Goal: Task Accomplishment & Management: Use online tool/utility

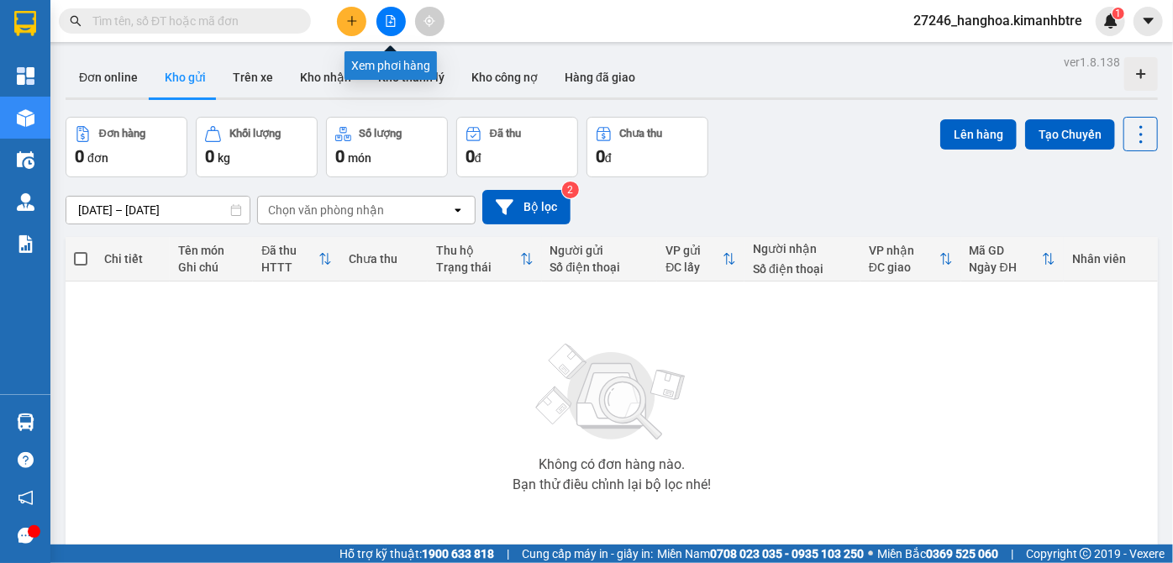
click at [396, 23] on button at bounding box center [390, 21] width 29 height 29
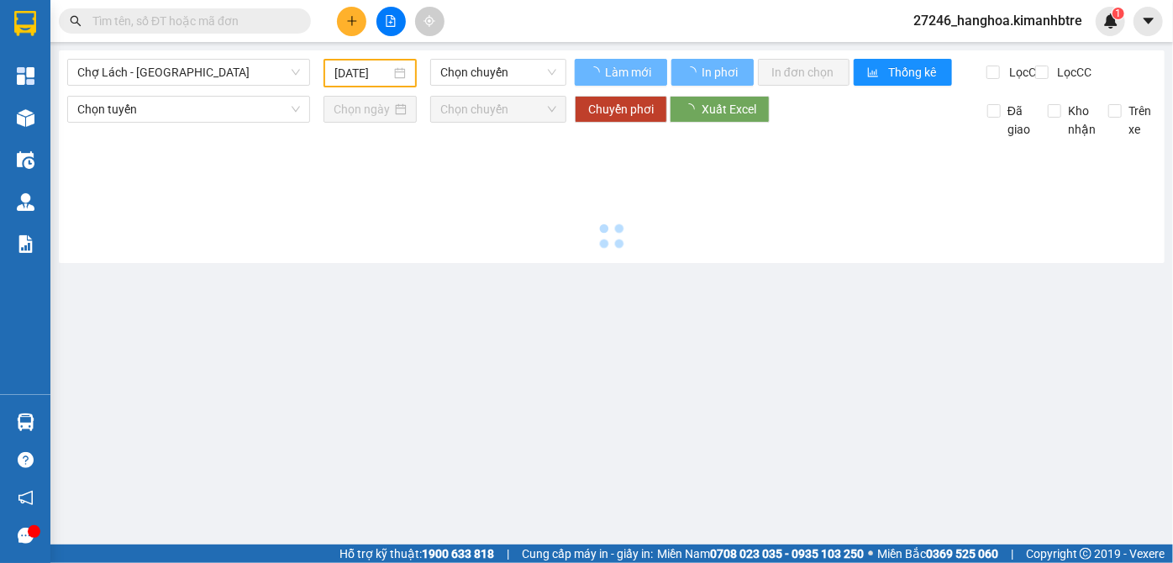
type input "[DATE]"
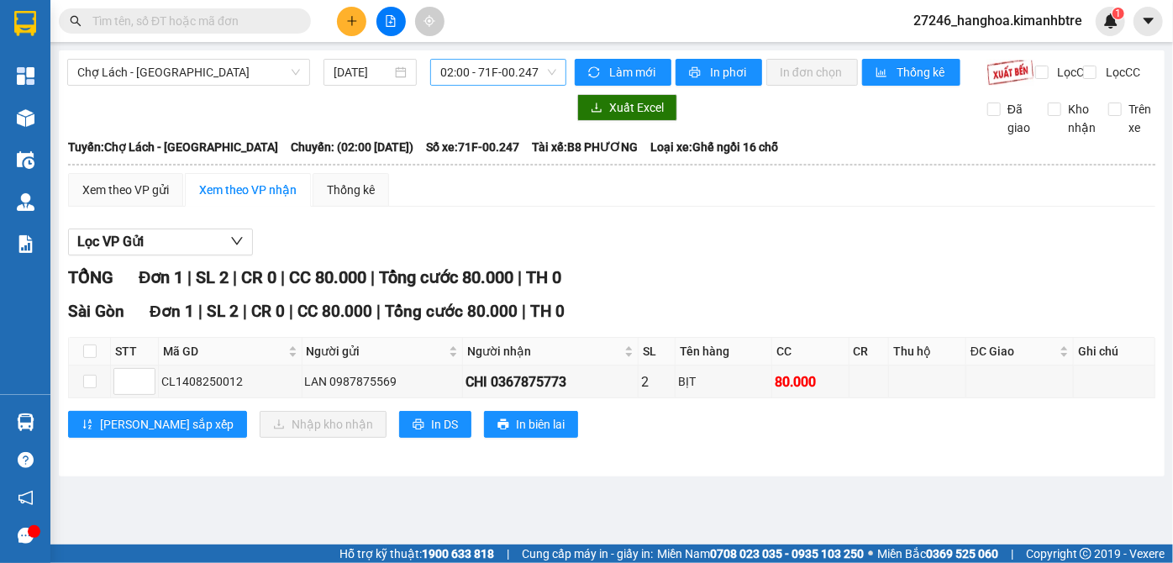
click at [473, 74] on span "02:00 - 71F-00.247" at bounding box center [498, 72] width 116 height 25
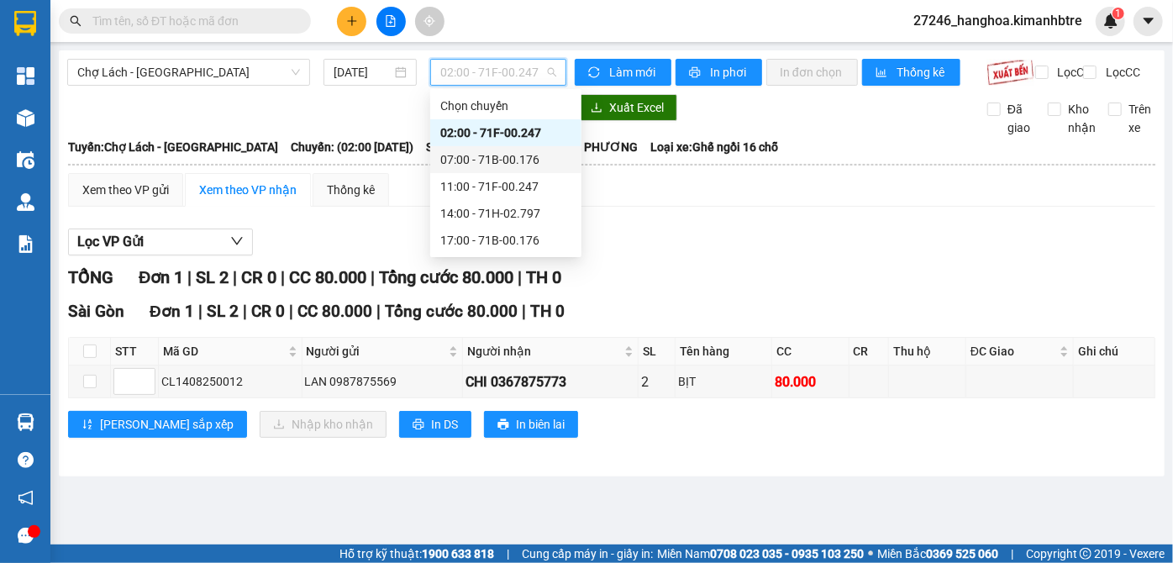
click at [496, 155] on div "07:00 - 71B-00.176" at bounding box center [505, 159] width 131 height 18
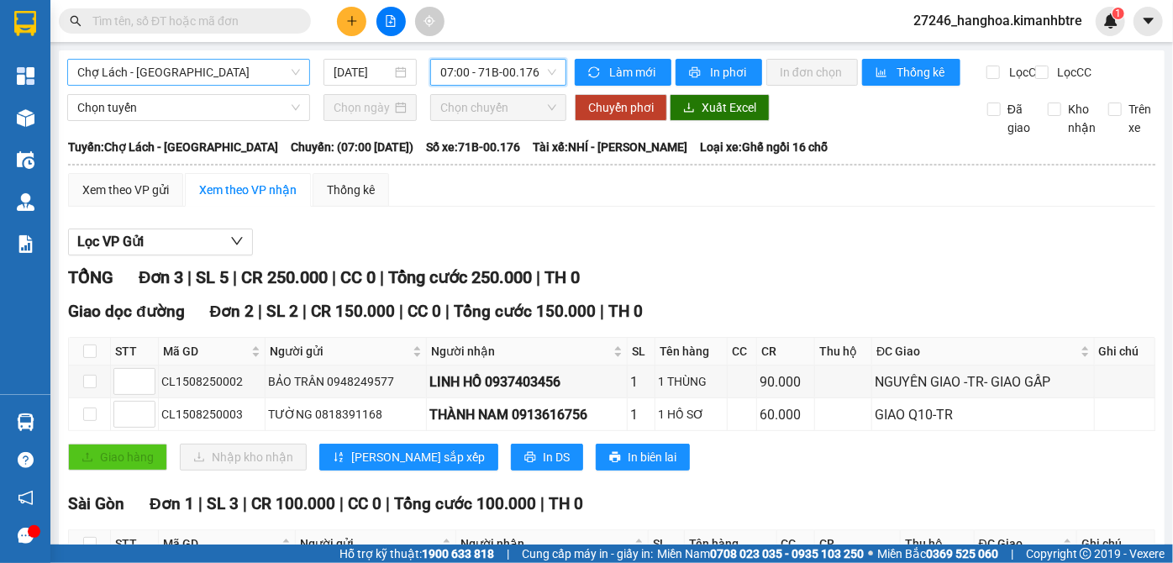
click at [224, 69] on span "Chợ Lách - Sài Gòn" at bounding box center [188, 72] width 223 height 25
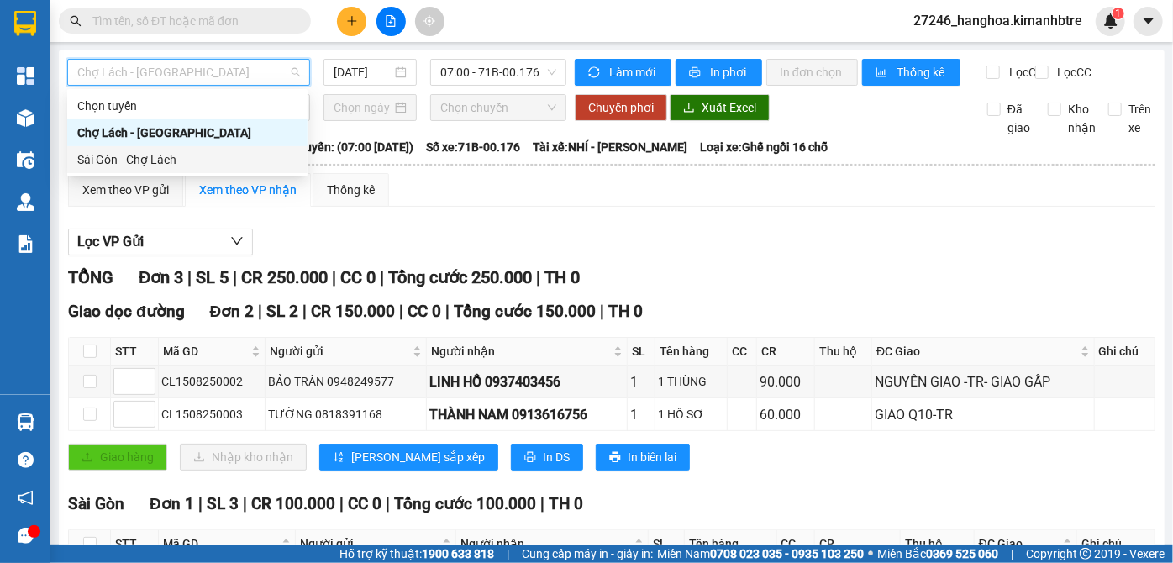
click at [210, 159] on div "Sài Gòn - Chợ Lách" at bounding box center [187, 159] width 220 height 18
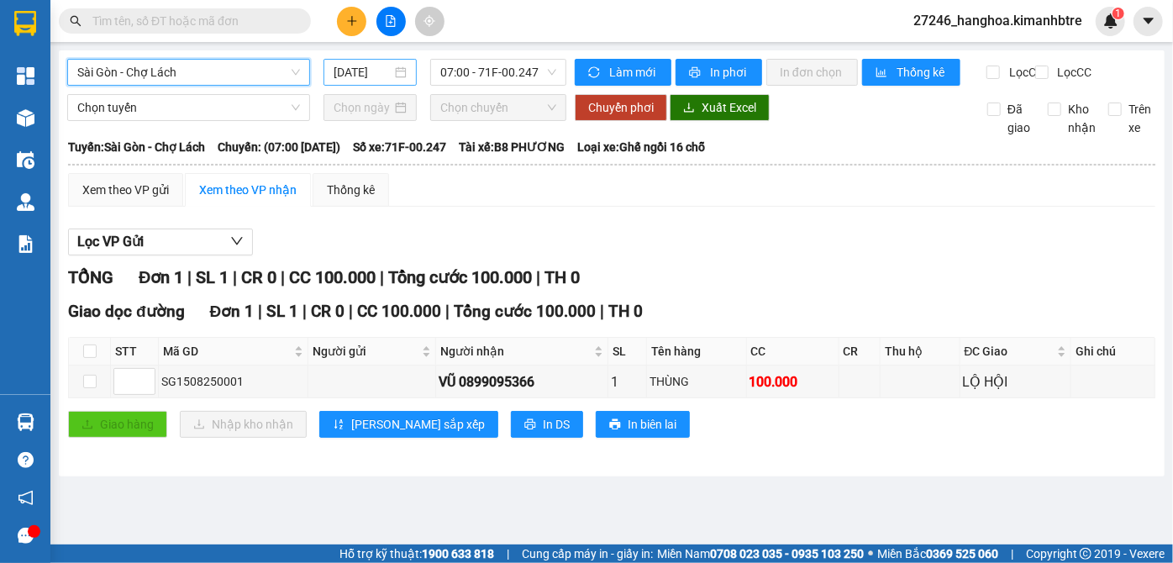
click at [349, 76] on input "15/08/2025" at bounding box center [362, 72] width 58 height 18
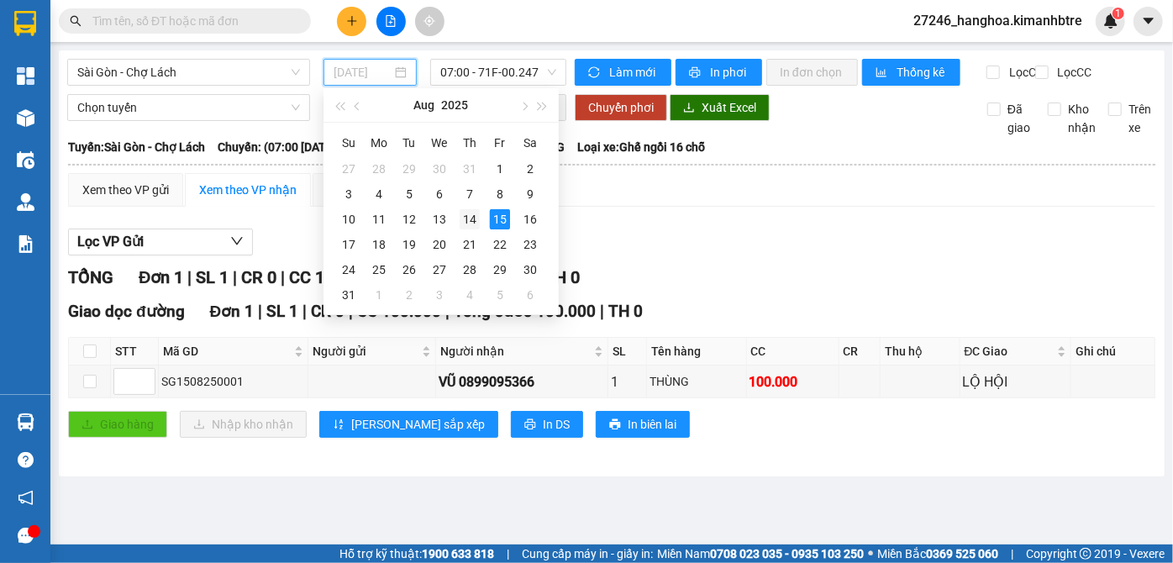
click at [464, 212] on div "14" at bounding box center [469, 219] width 20 height 20
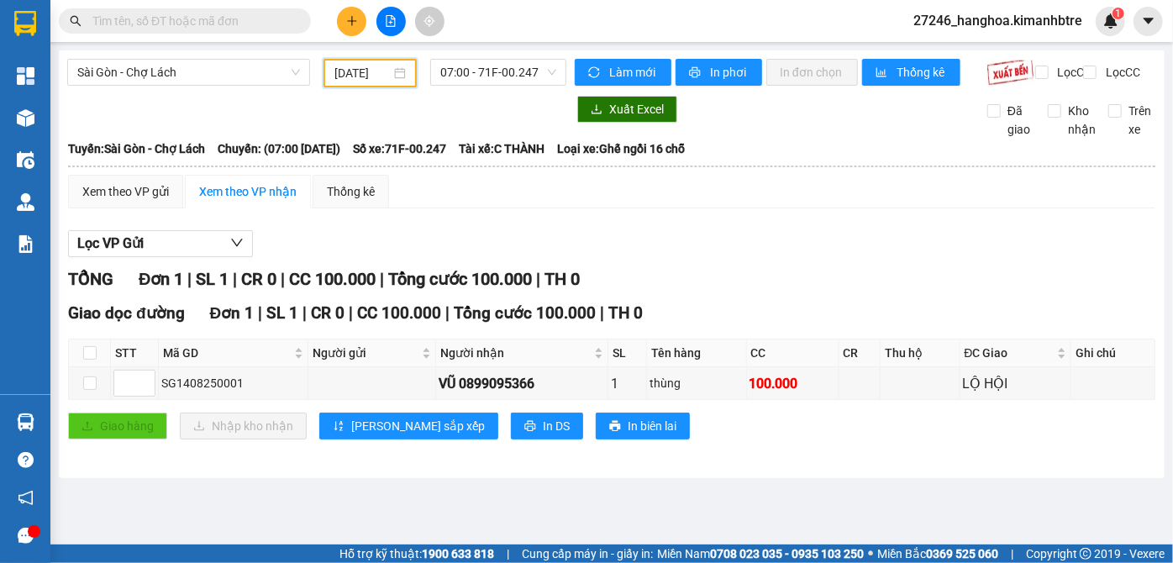
scroll to position [0, 5]
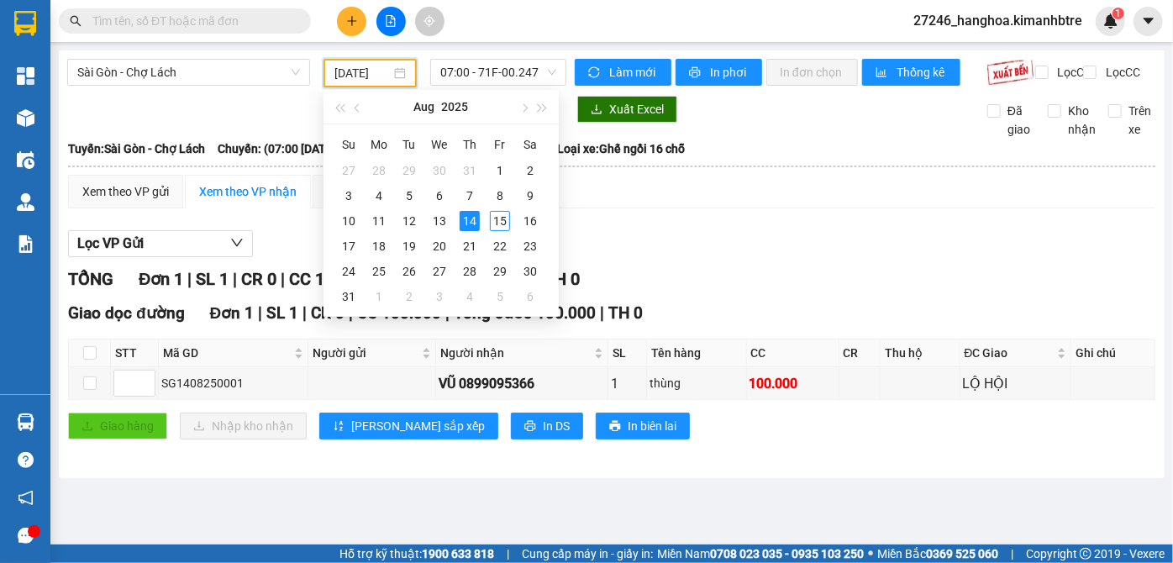
click at [465, 543] on main "Sài Gòn - Chợ Lách 14/08/2025 07:00 - 71F-00.247 Làm mới In phơi In đơn chọn Th…" at bounding box center [586, 272] width 1173 height 544
type input "14/08/2025"
